Goal: Task Accomplishment & Management: Complete application form

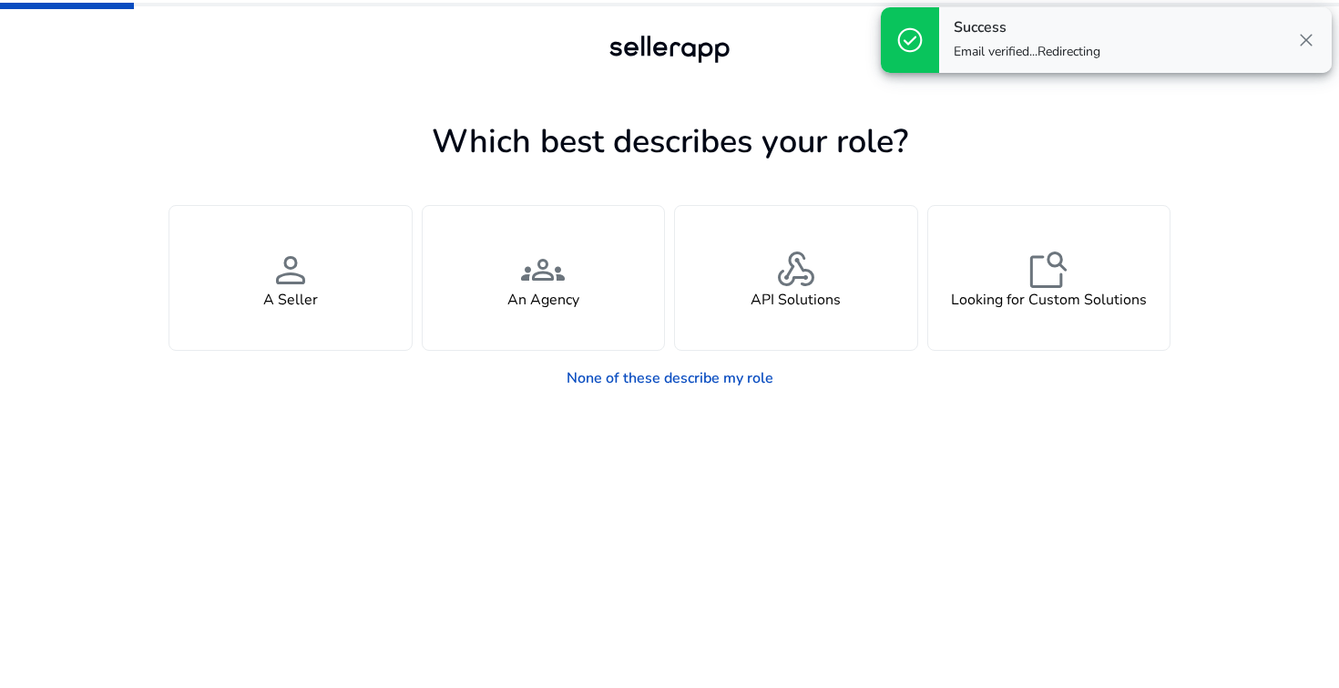
click at [1315, 42] on span "close" at bounding box center [1306, 40] width 22 height 22
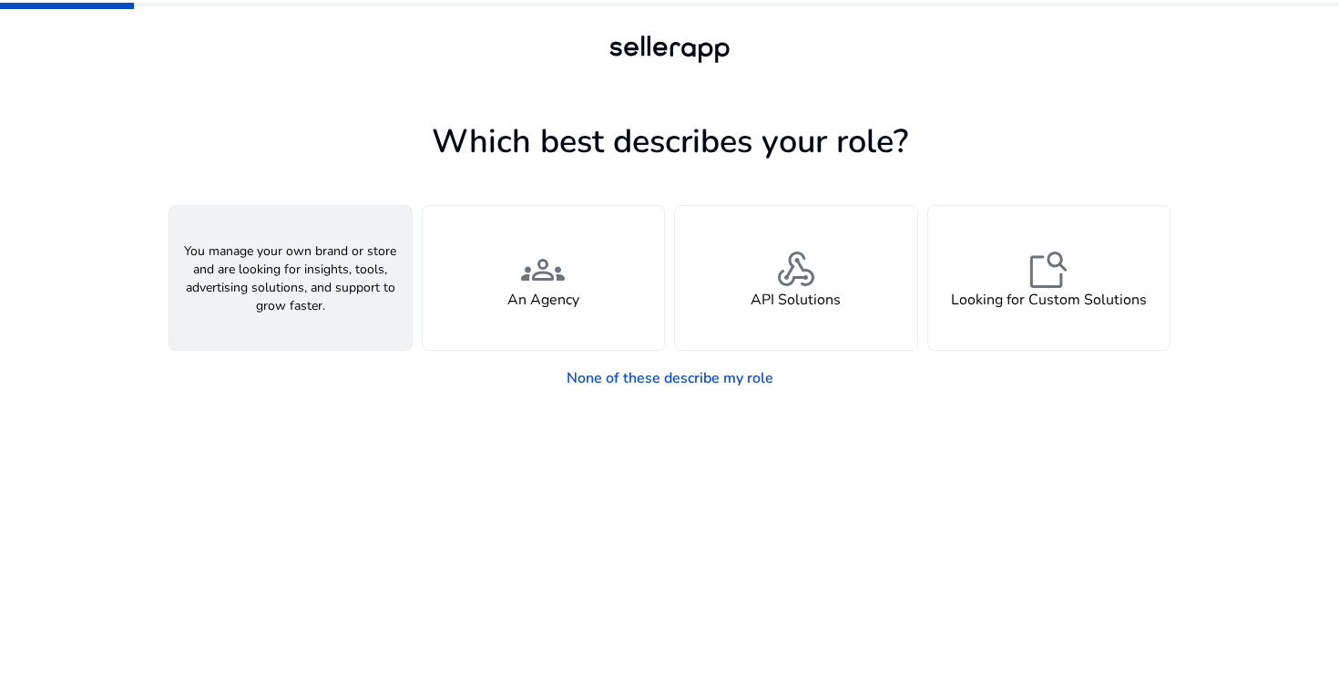
click at [327, 307] on div "person A Seller" at bounding box center [290, 278] width 242 height 144
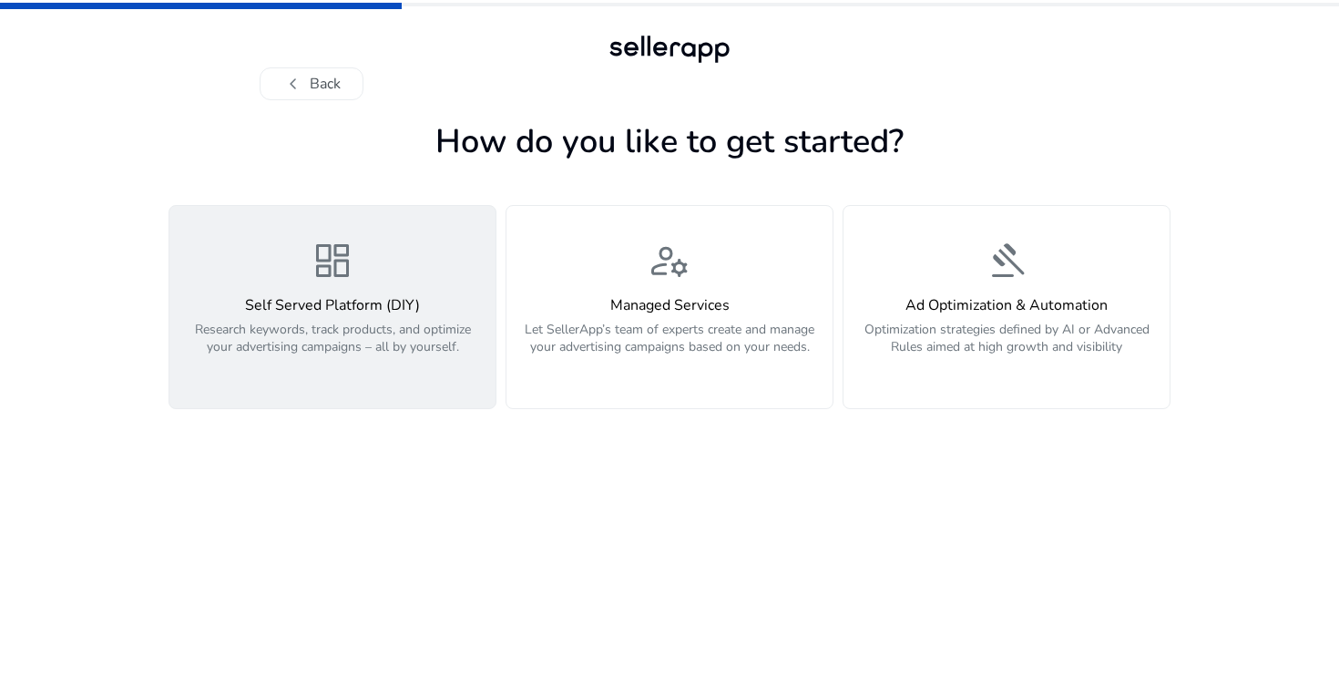
click at [391, 304] on h4 "Self Served Platform (DIY)" at bounding box center [332, 305] width 304 height 17
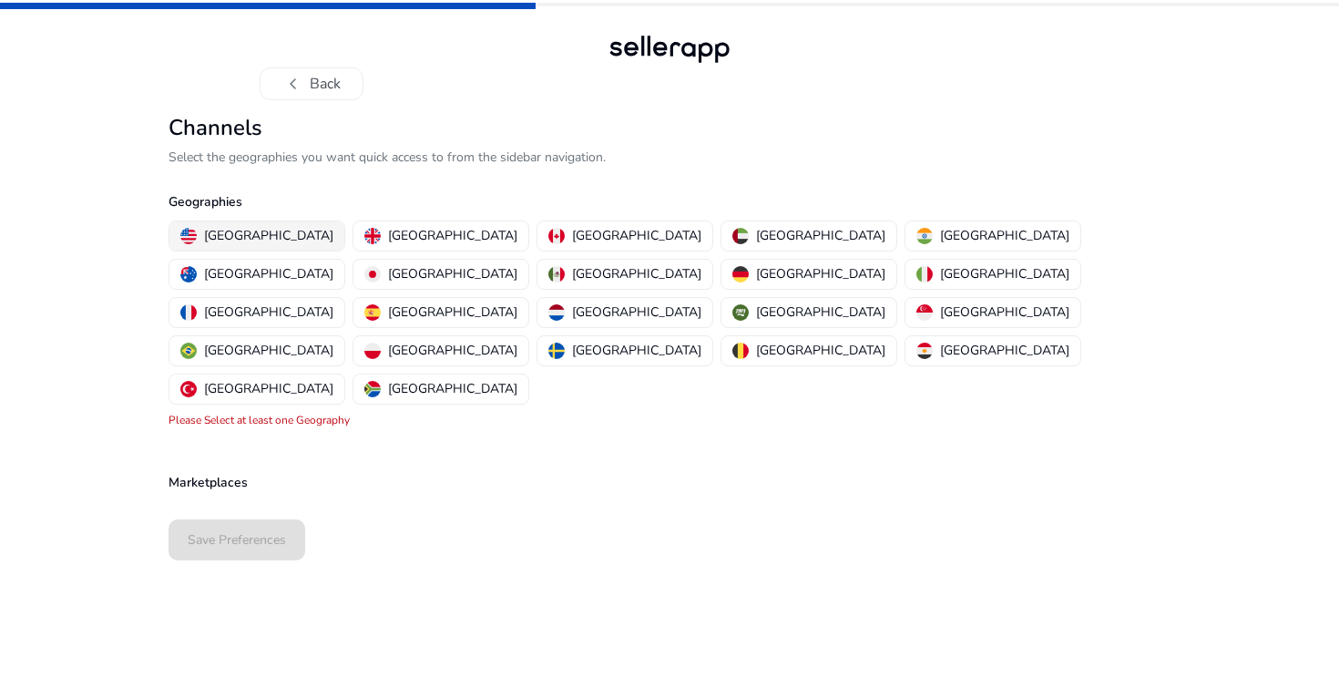
click at [274, 234] on p "[GEOGRAPHIC_DATA]" at bounding box center [268, 235] width 129 height 19
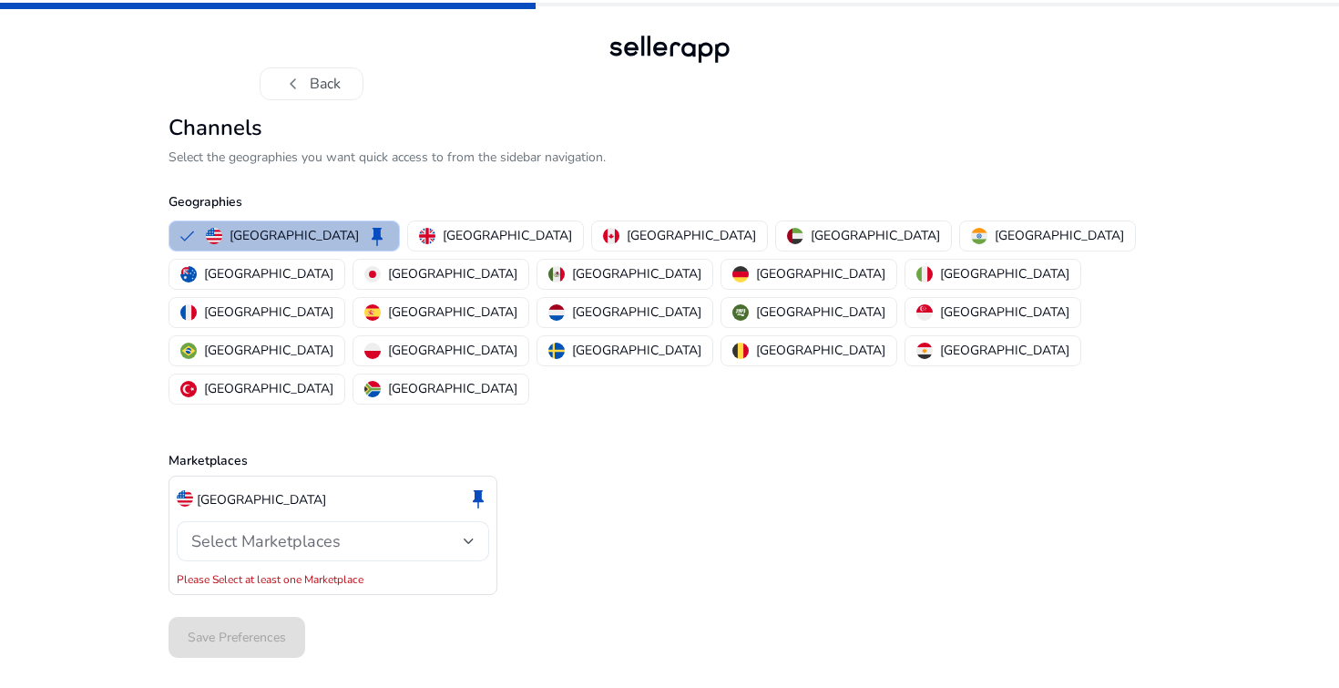
click at [343, 531] on div "Select Marketplaces" at bounding box center [327, 541] width 272 height 20
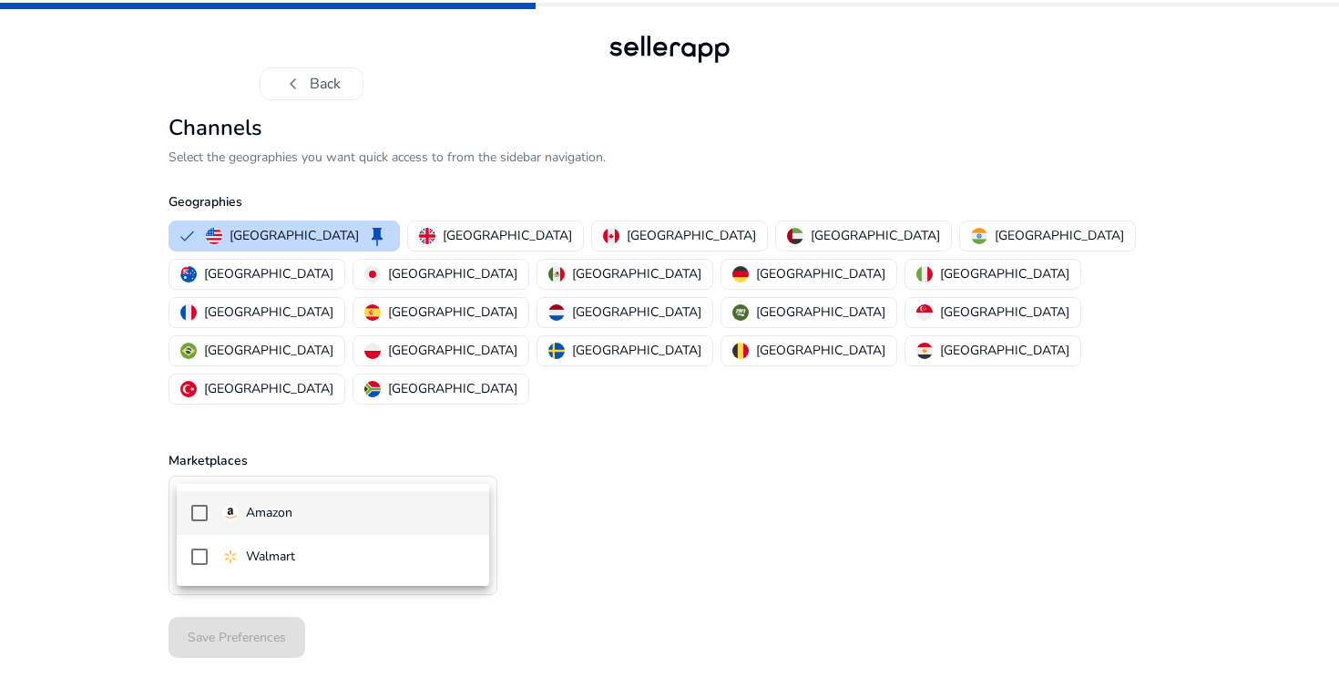
click at [320, 506] on span "Amazon" at bounding box center [348, 513] width 252 height 20
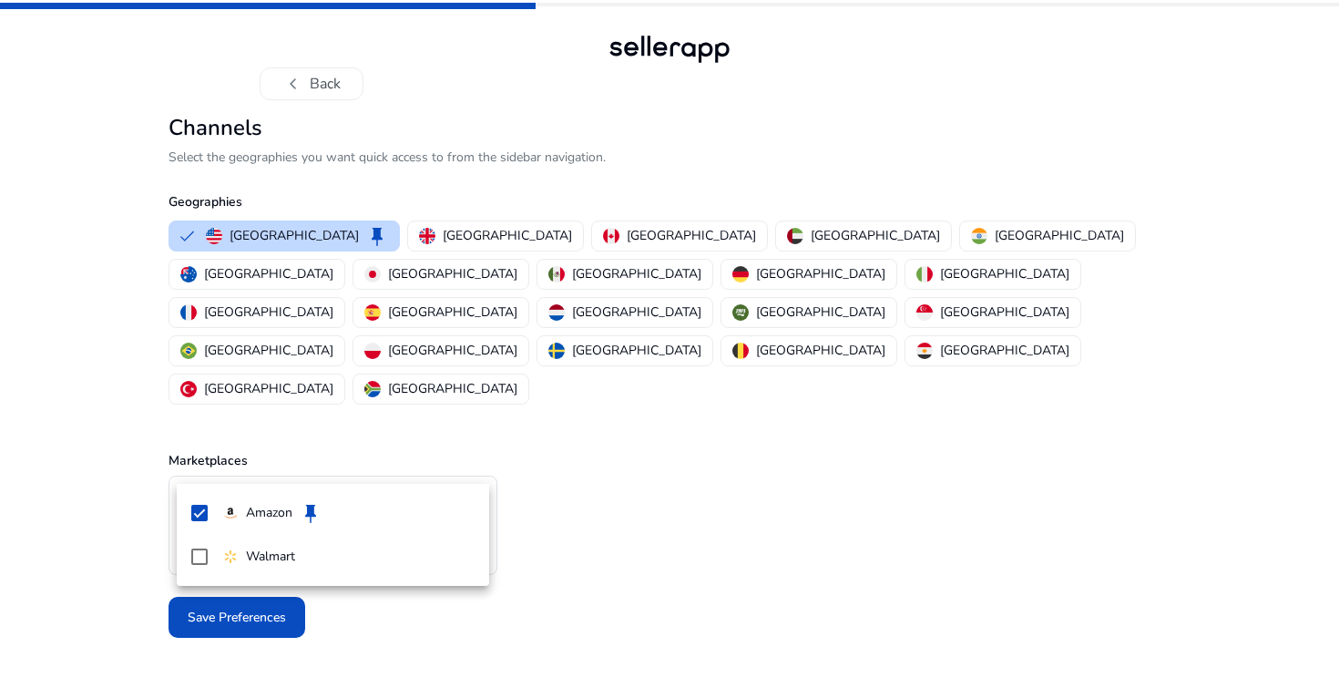
click at [645, 538] on div at bounding box center [669, 344] width 1339 height 688
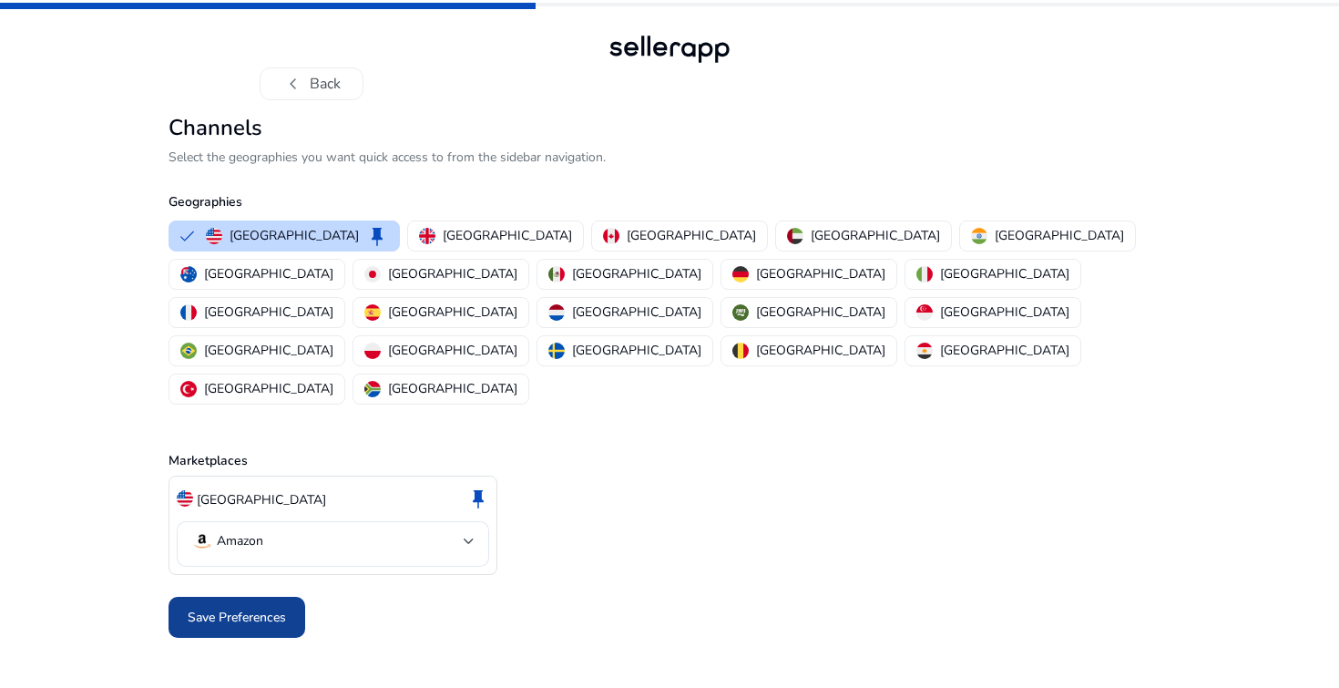
click at [279, 607] on span "Save Preferences" at bounding box center [237, 616] width 98 height 19
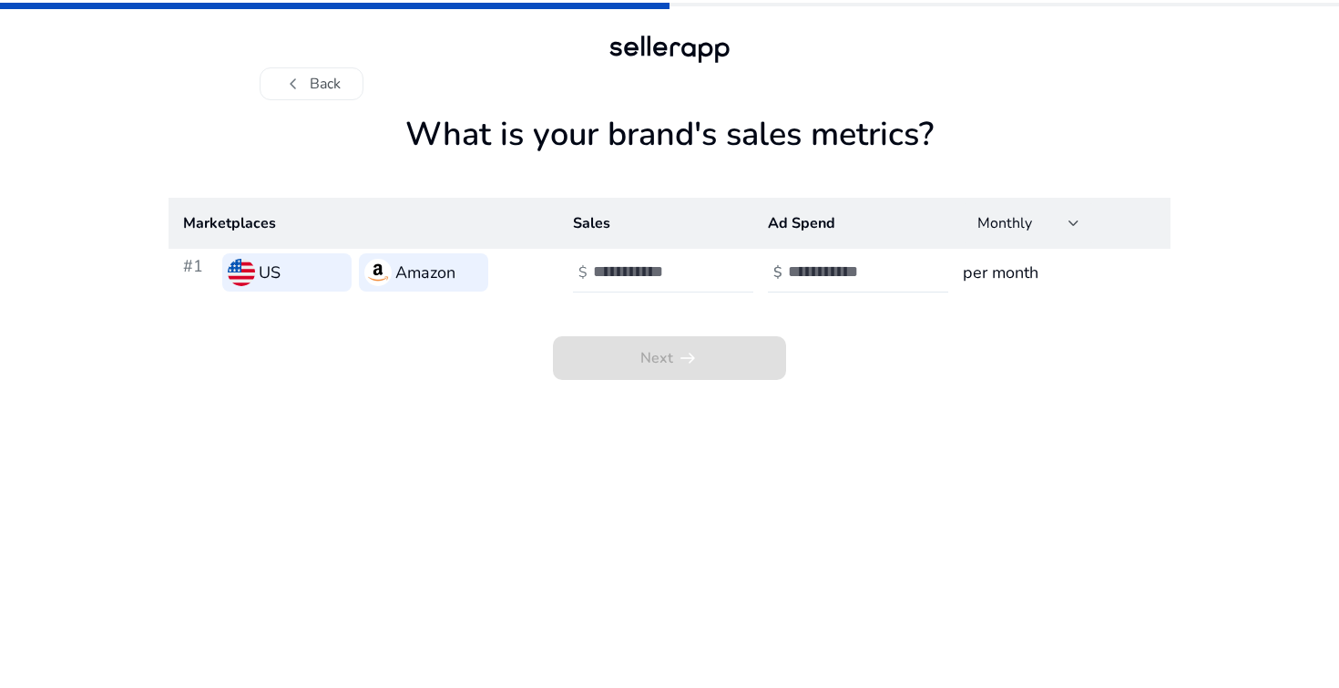
click at [627, 278] on input "number" at bounding box center [654, 271] width 123 height 20
type input "*"
click at [826, 267] on input "number" at bounding box center [849, 271] width 123 height 20
type input "*"
click at [970, 356] on div "Next arrow_right_alt" at bounding box center [669, 338] width 1002 height 84
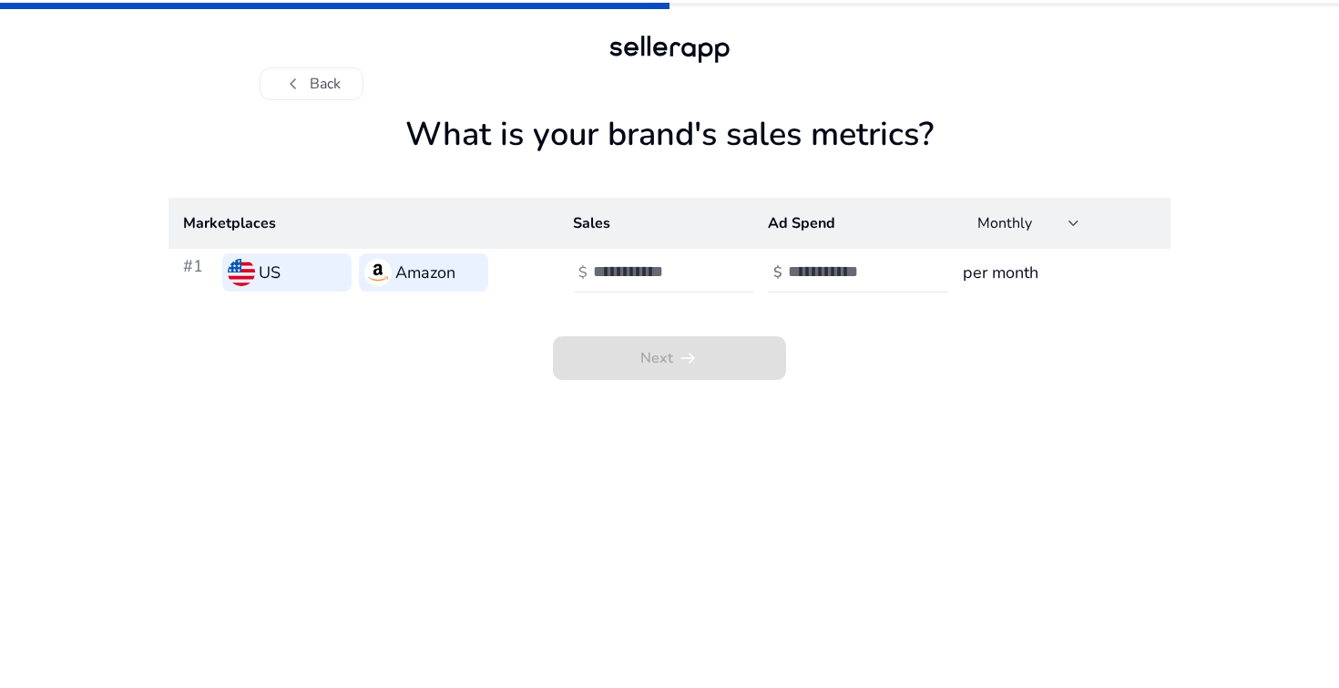
click at [674, 283] on div at bounding box center [675, 272] width 164 height 40
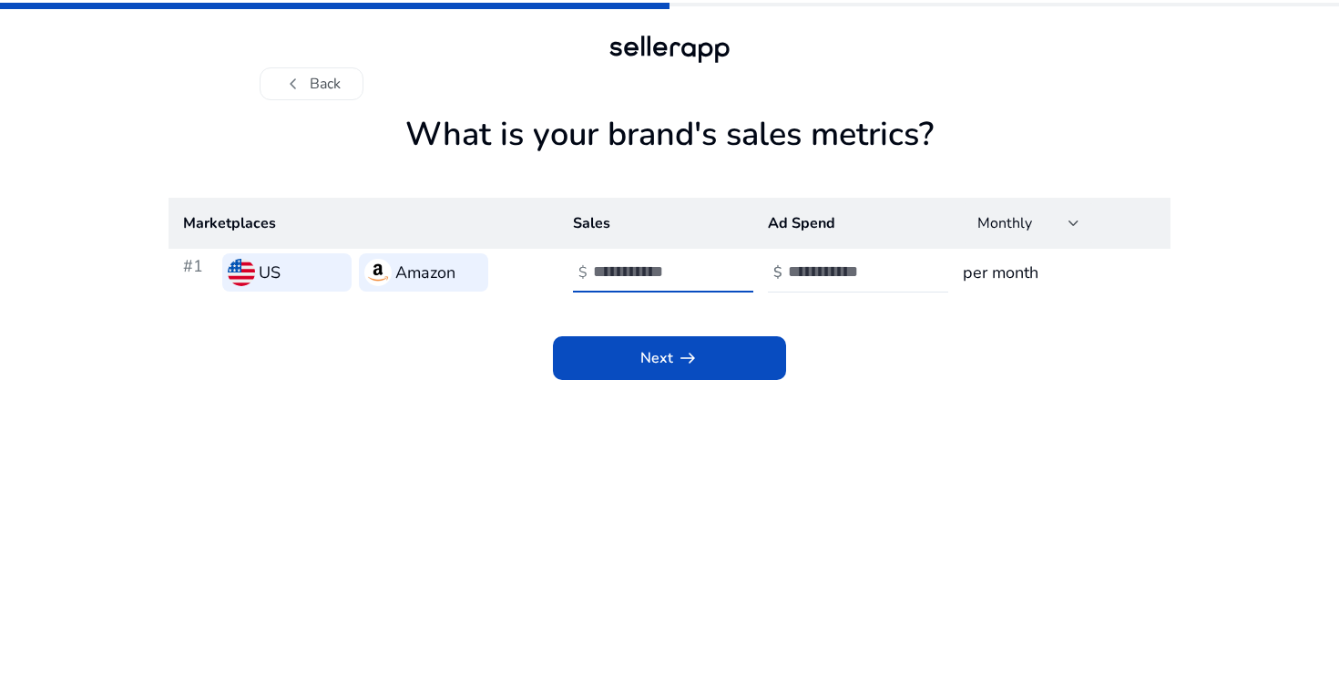
type input "*****"
click at [906, 454] on app-sales-metrics "What is your brand's sales metrics? Marketplaces Sales Ad Spend Monthly #1 US A…" at bounding box center [669, 401] width 1002 height 573
click at [677, 369] on span "arrow_right_alt" at bounding box center [688, 358] width 22 height 22
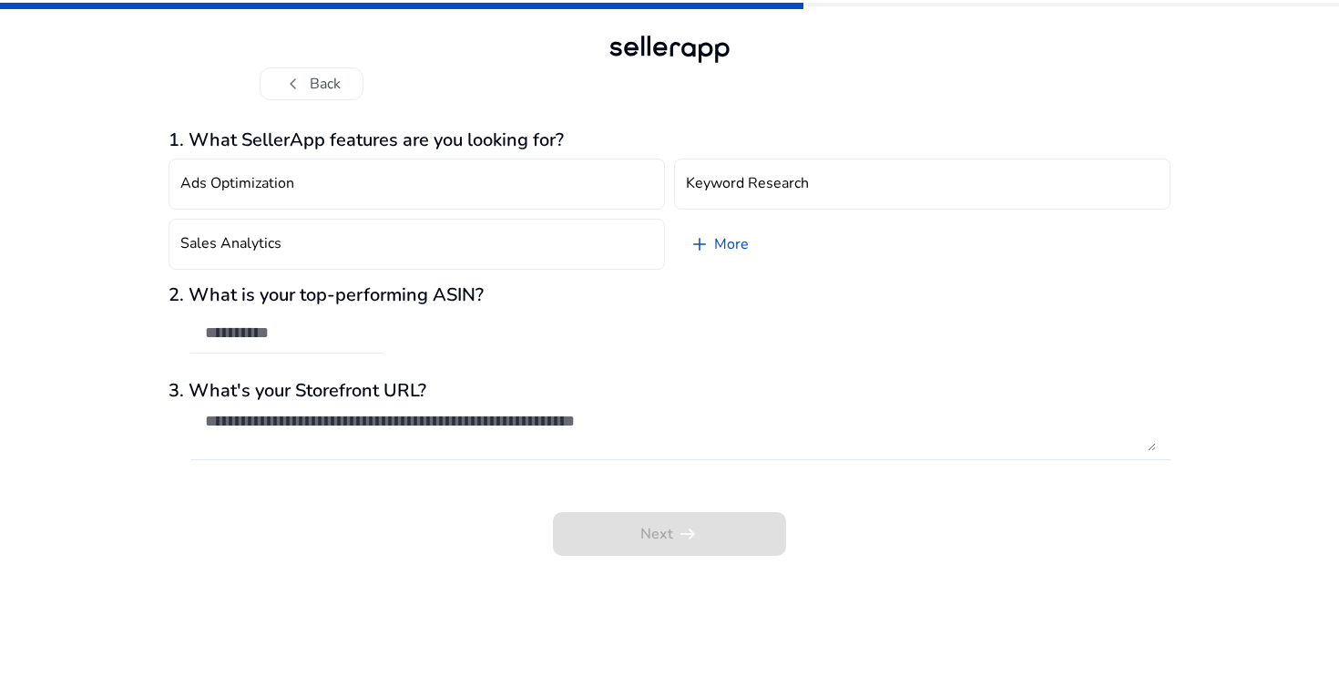
click at [271, 344] on div at bounding box center [287, 333] width 164 height 40
click at [928, 2] on mat-progress-bar at bounding box center [669, 4] width 1339 height 9
click at [317, 342] on input "text" at bounding box center [287, 332] width 164 height 20
paste input "**********"
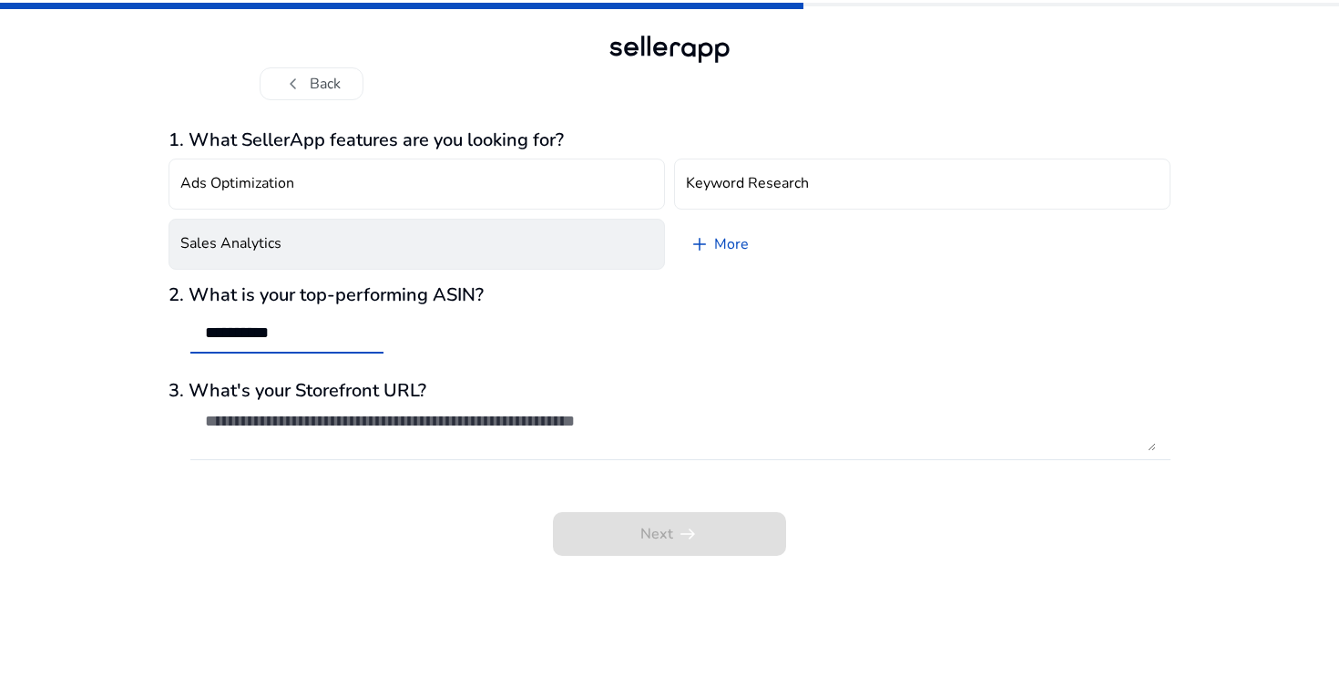
type input "**********"
click at [281, 244] on button "Sales Analytics" at bounding box center [416, 244] width 496 height 51
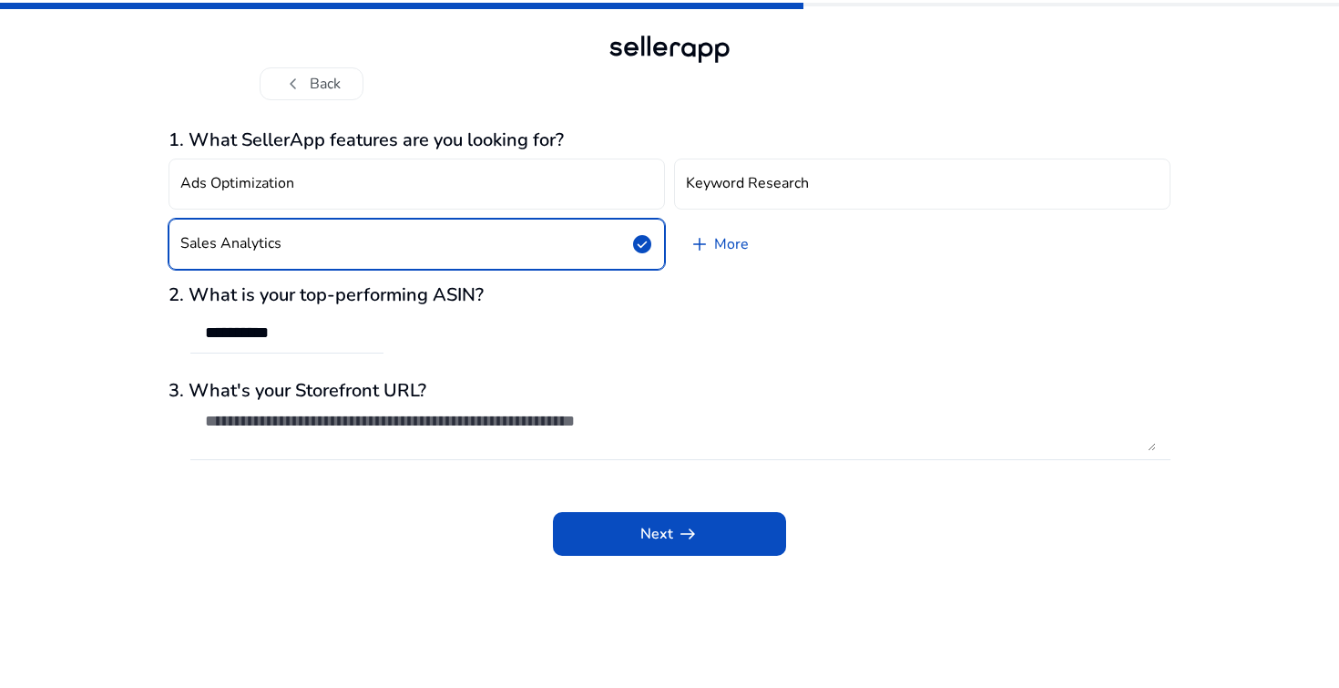
click at [630, 352] on div "**********" at bounding box center [669, 328] width 1002 height 88
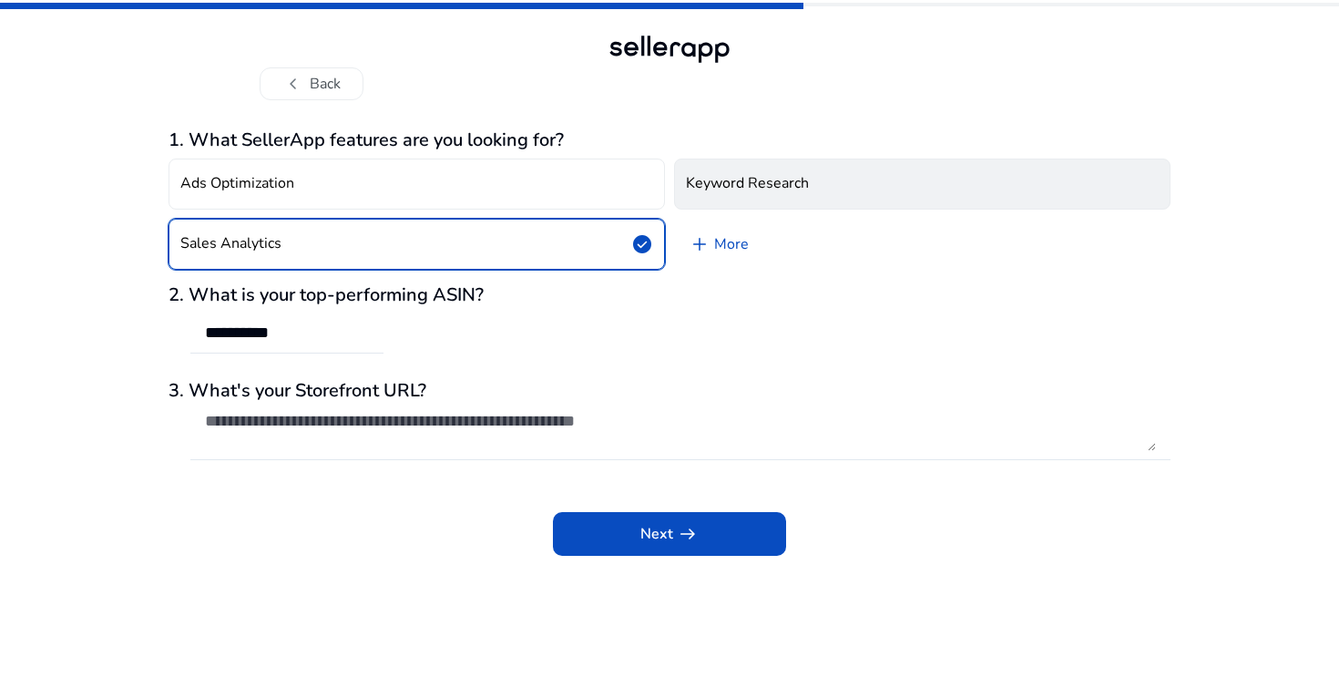
click at [769, 181] on h4 "Keyword Research" at bounding box center [747, 183] width 123 height 17
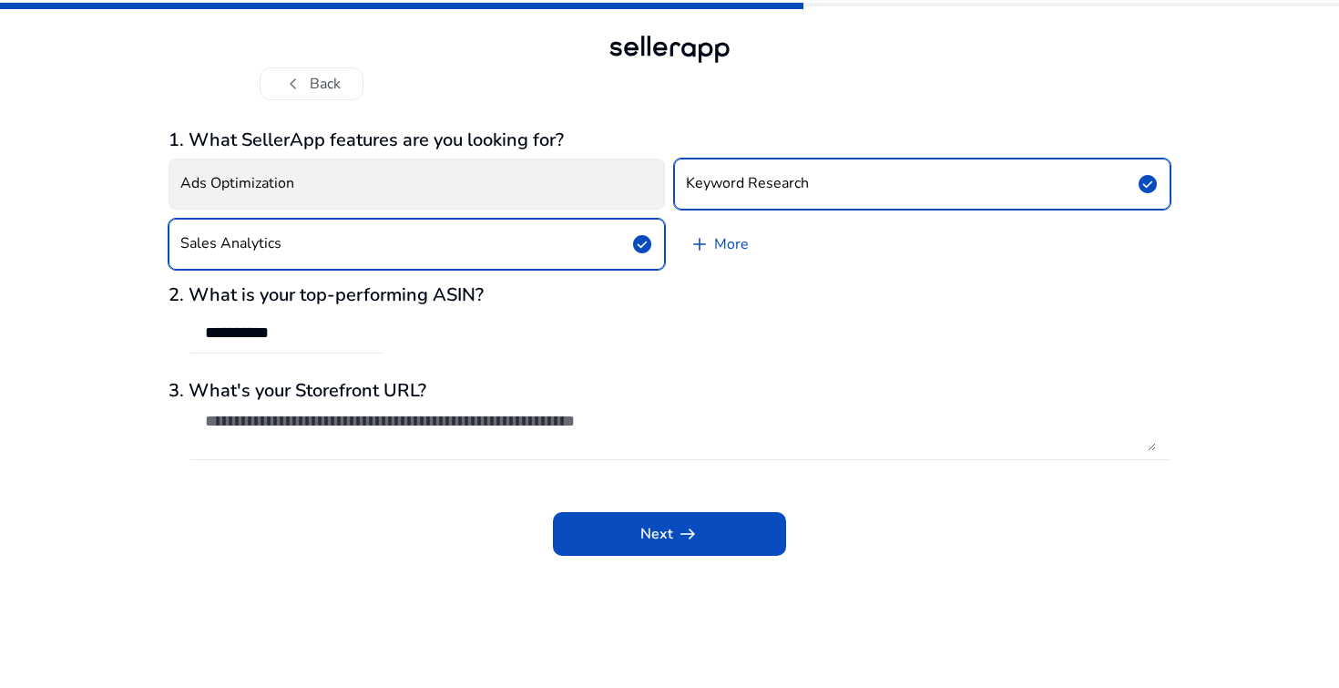
click at [448, 179] on button "Ads Optimization" at bounding box center [416, 183] width 496 height 51
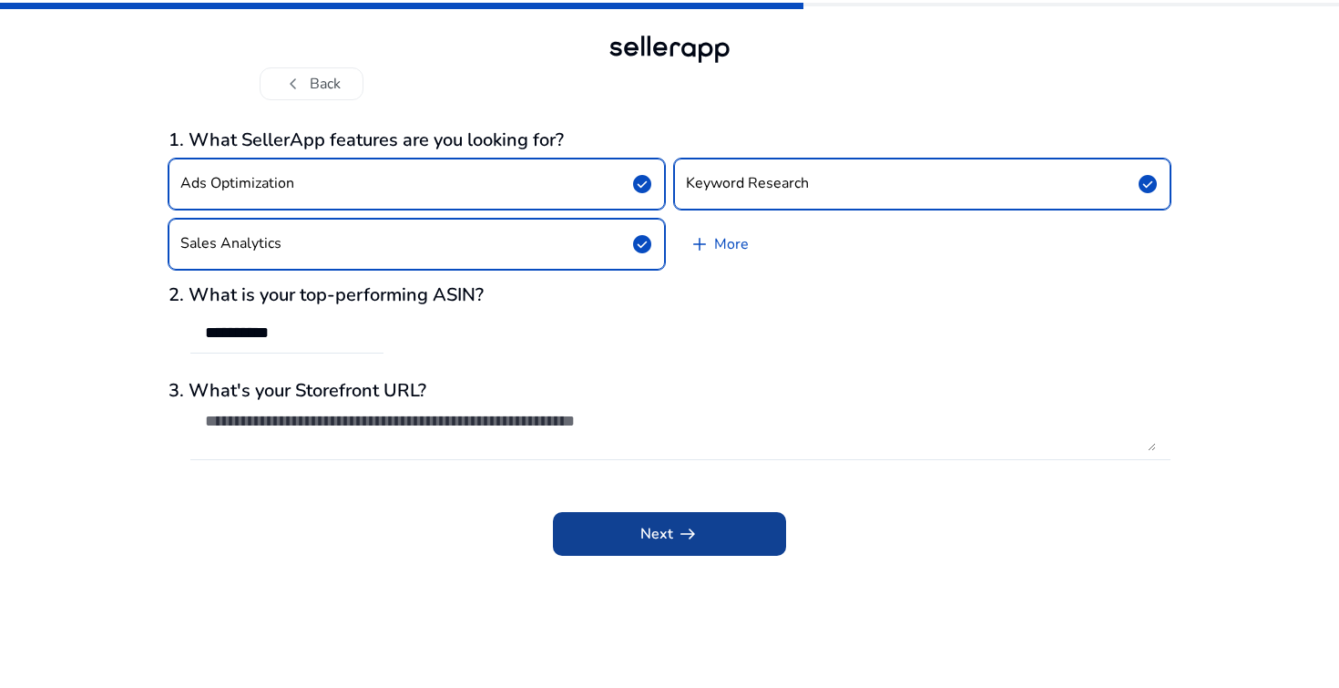
click at [651, 537] on span "Next arrow_right_alt" at bounding box center [669, 534] width 58 height 22
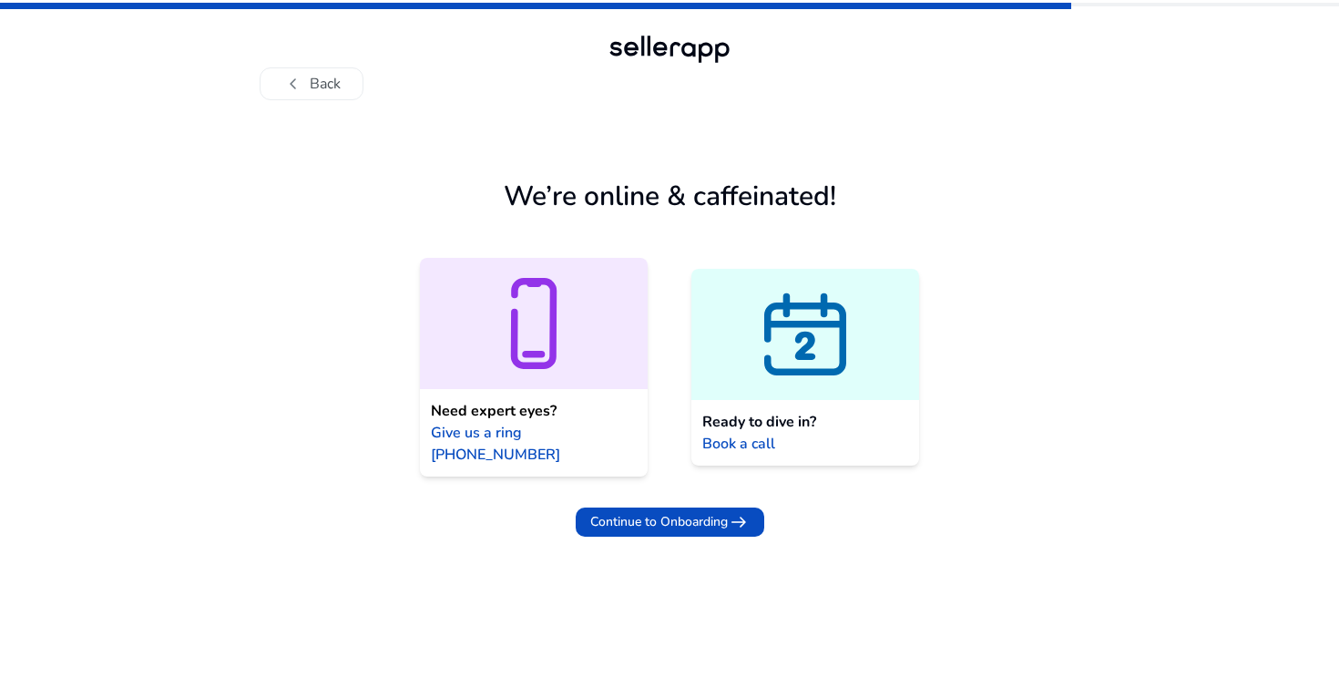
click at [816, 348] on icon at bounding box center [805, 346] width 31 height 48
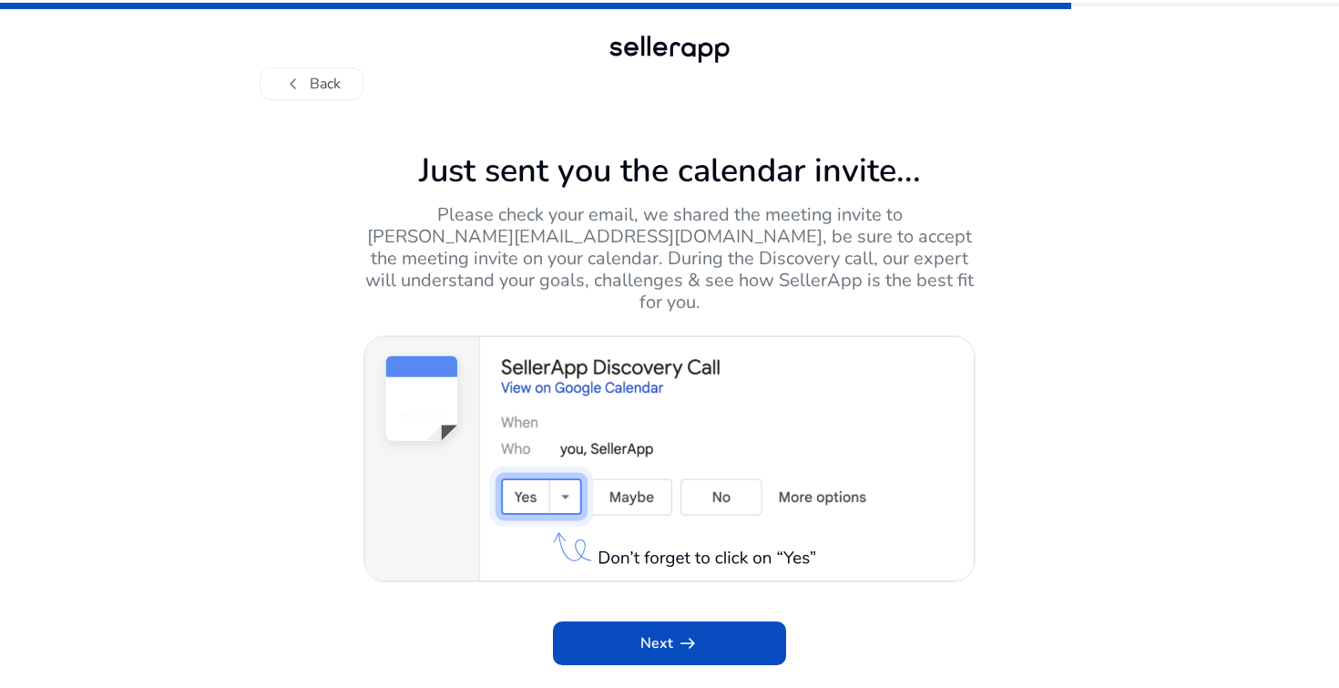
click at [604, 567] on div "Just sent you the calendar invite... Please check your email, we shared the mee…" at bounding box center [669, 393] width 1339 height 587
click at [655, 632] on span "Next arrow_right_alt" at bounding box center [669, 643] width 58 height 22
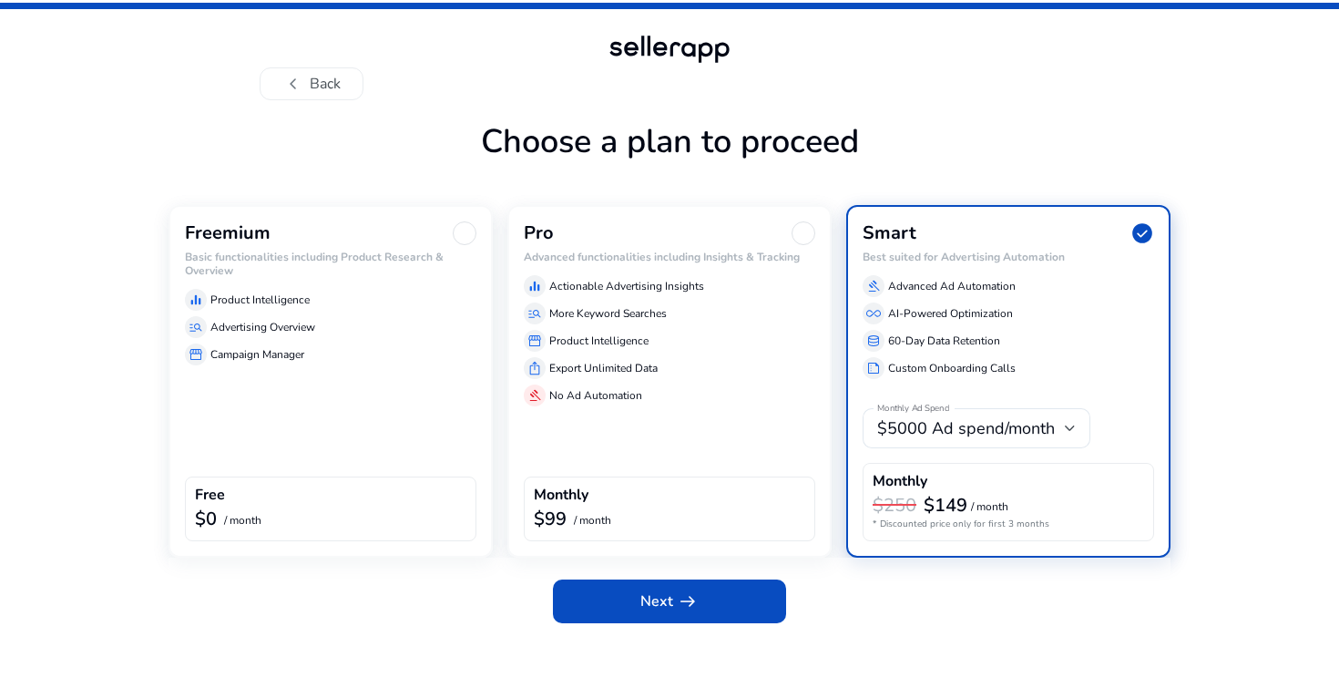
click at [393, 312] on div "equalizer Product Intelligence manage_search Advertising Overview storefront Ca…" at bounding box center [330, 323] width 291 height 84
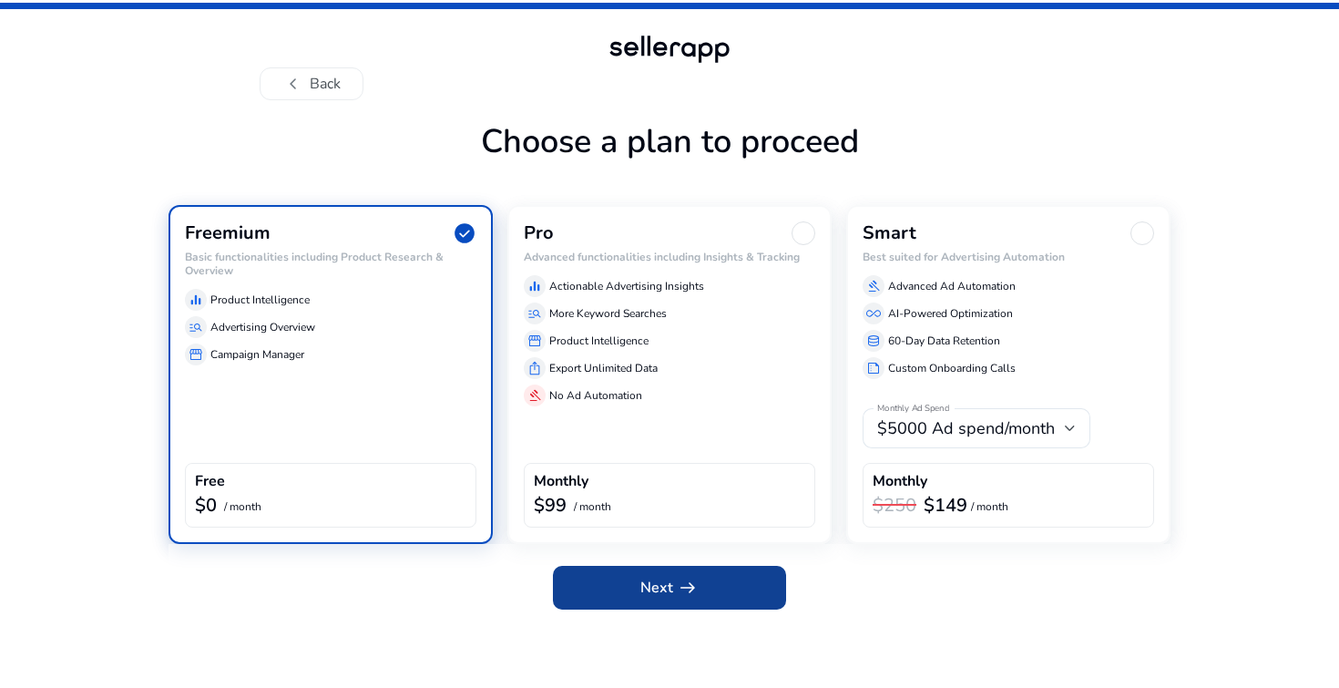
click at [697, 591] on span "arrow_right_alt" at bounding box center [688, 587] width 22 height 22
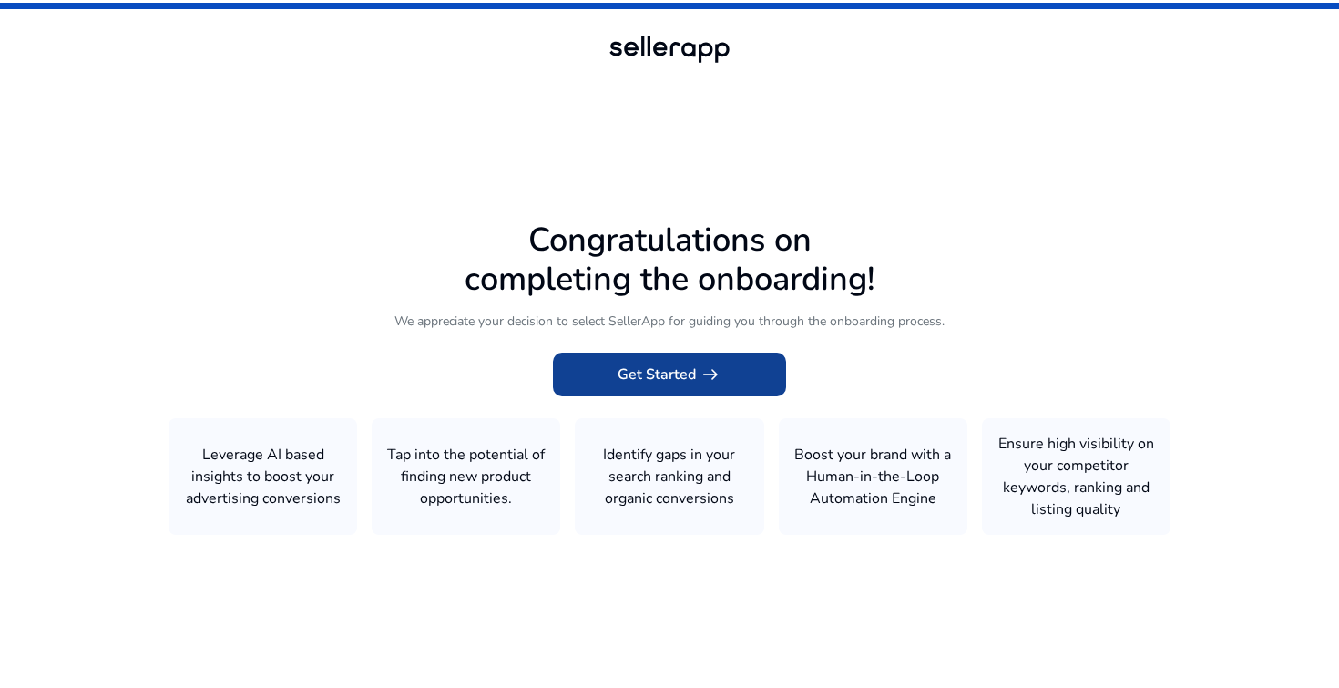
click at [650, 378] on span "Get Started arrow_right_alt" at bounding box center [669, 374] width 104 height 22
